Goal: Task Accomplishment & Management: Use online tool/utility

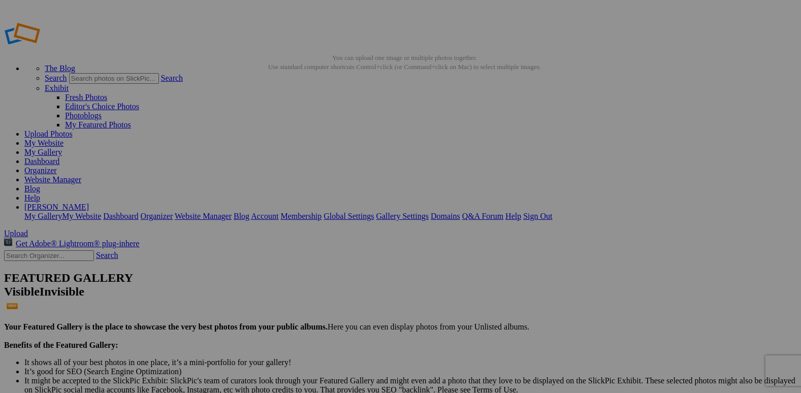
drag, startPoint x: 508, startPoint y: 57, endPoint x: 476, endPoint y: 55, distance: 32.1
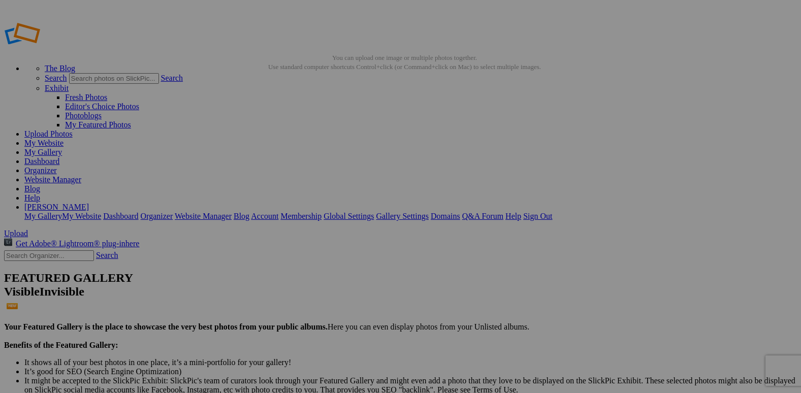
click at [333, 268] on span "Yes" at bounding box center [328, 272] width 12 height 9
drag, startPoint x: 509, startPoint y: 55, endPoint x: 505, endPoint y: 120, distance: 65.7
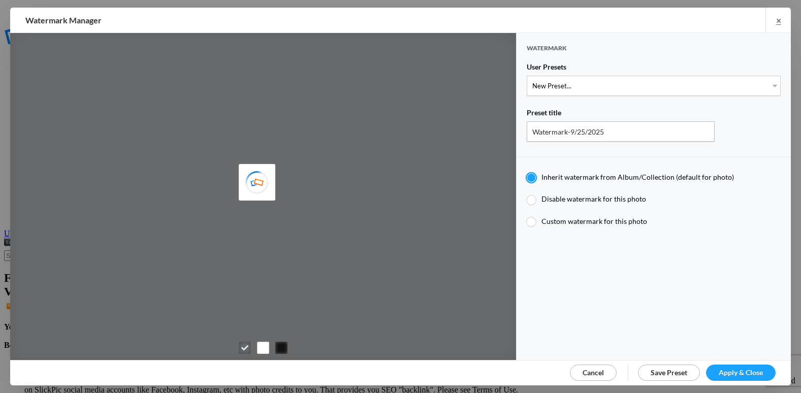
type input "etergensports"
click at [645, 88] on select "New Preset..." at bounding box center [654, 86] width 254 height 20
select select "2: Object"
click at [527, 76] on select "New Preset... @etergen_sports lower @etergen_sports2 PRINT WATERMARK LOWER" at bounding box center [654, 86] width 254 height 20
type input "@etergen_sports2"
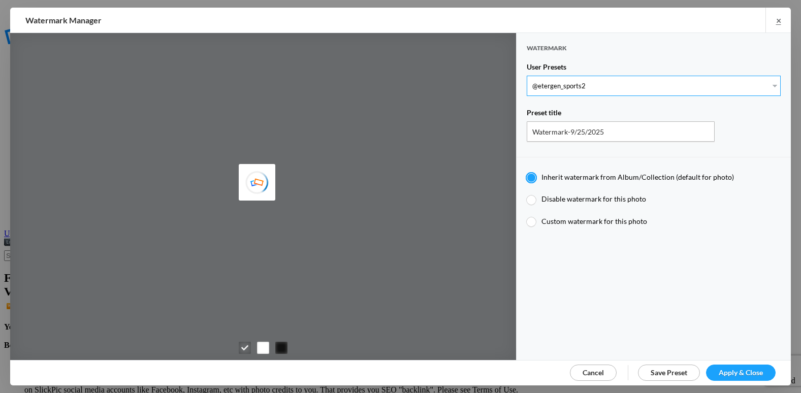
radio input "false"
radio input "true"
type input "@etergen_sports"
type input "0.5"
type input "128"
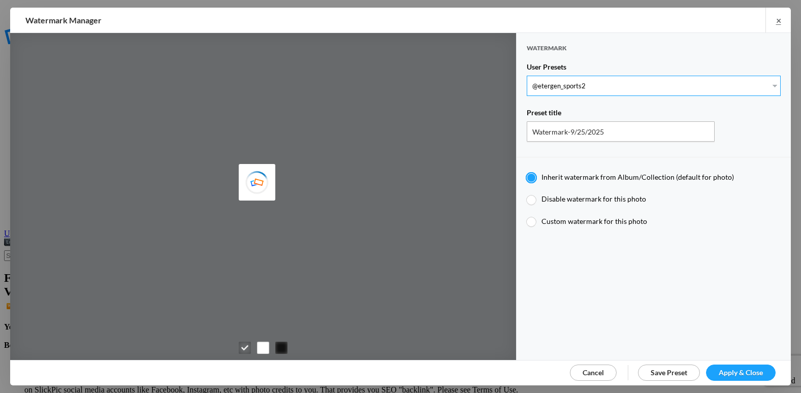
radio input "true"
type input "0"
type input "20"
radio input "false"
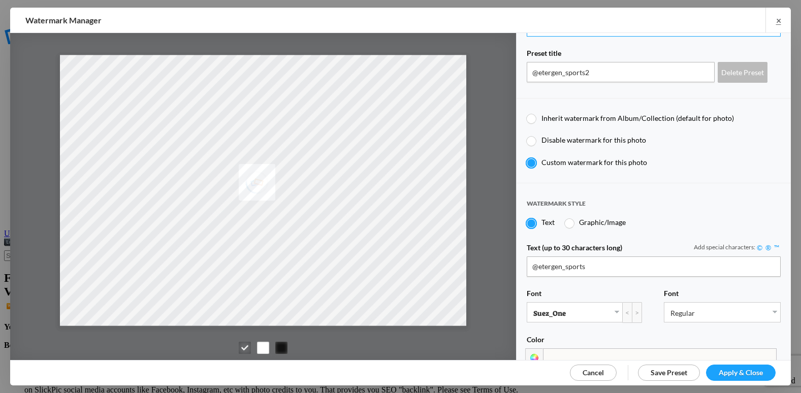
scroll to position [203, 0]
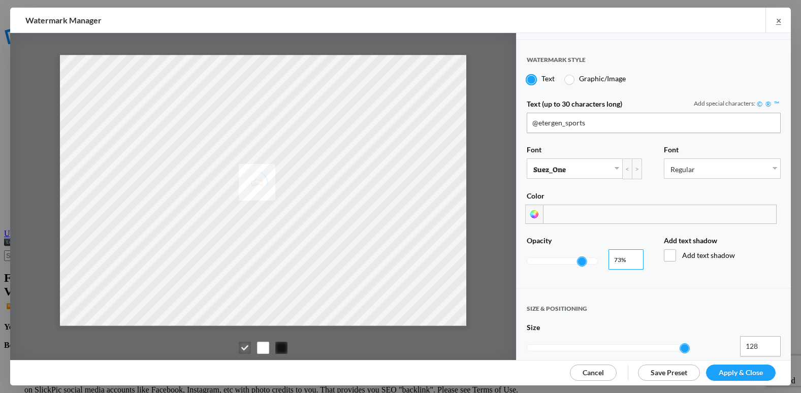
click at [632, 251] on input "0.74" at bounding box center [626, 260] width 35 height 20
type input "0.85"
click at [632, 251] on input "0.85" at bounding box center [626, 260] width 35 height 20
click at [727, 368] on span "Apply & Close" at bounding box center [741, 372] width 44 height 9
